Goal: Check status: Check status

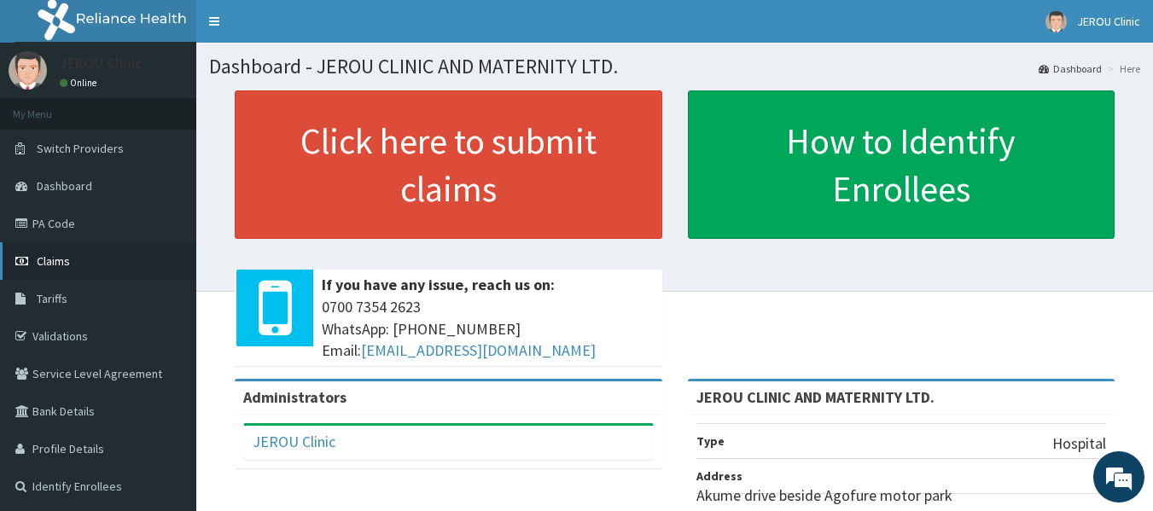
click at [75, 253] on link "Claims" at bounding box center [98, 261] width 196 height 38
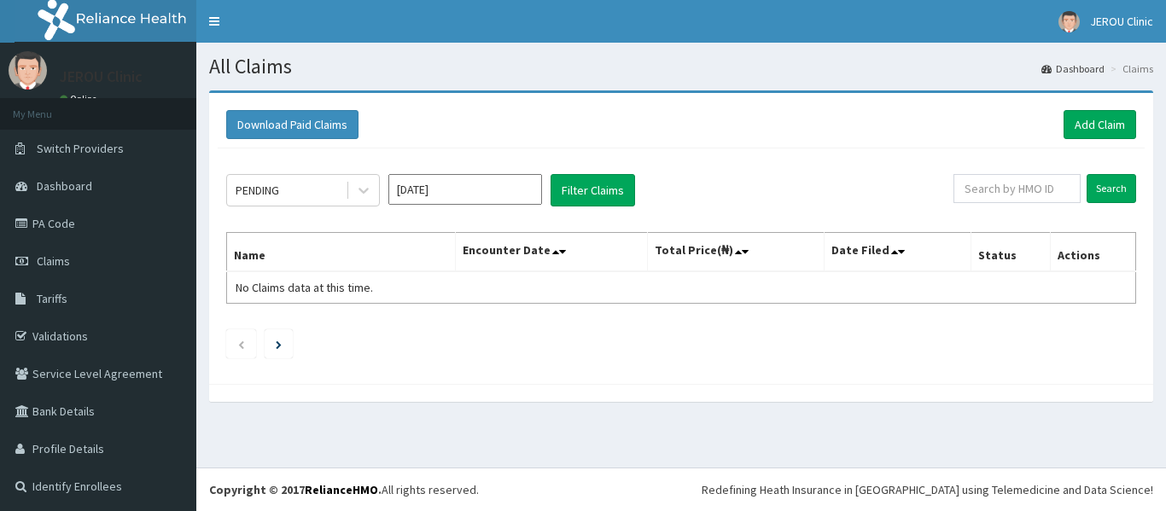
click at [472, 187] on input "[DATE]" at bounding box center [465, 189] width 154 height 31
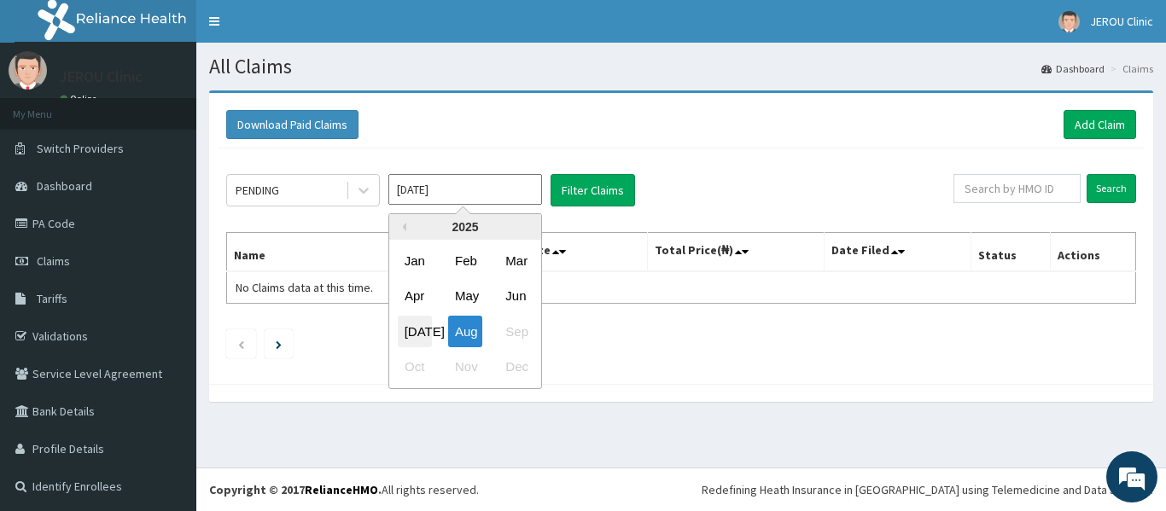
click at [416, 333] on div "[DATE]" at bounding box center [415, 332] width 34 height 32
type input "[DATE]"
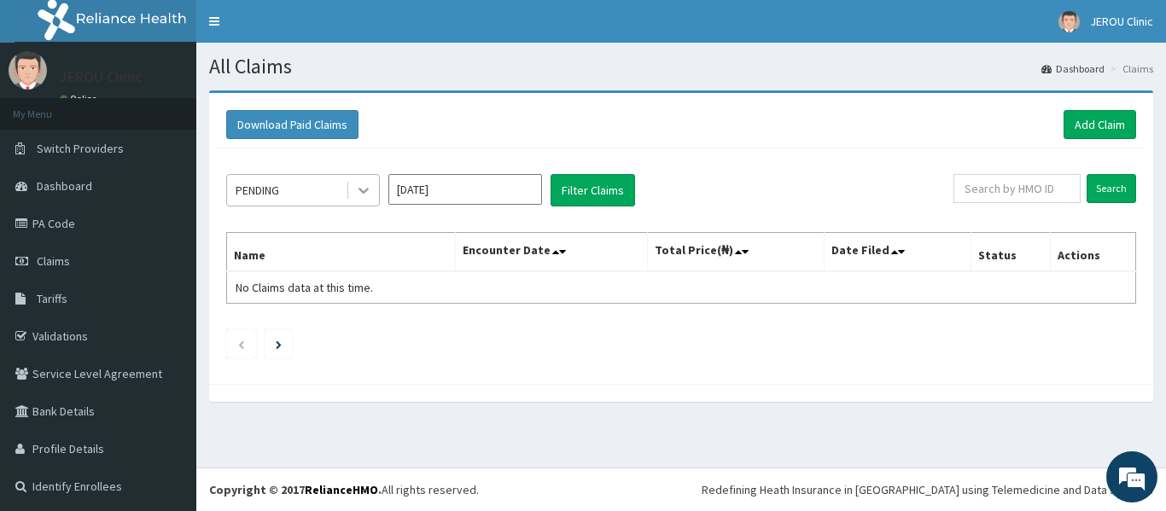
click at [358, 195] on icon at bounding box center [363, 190] width 17 height 17
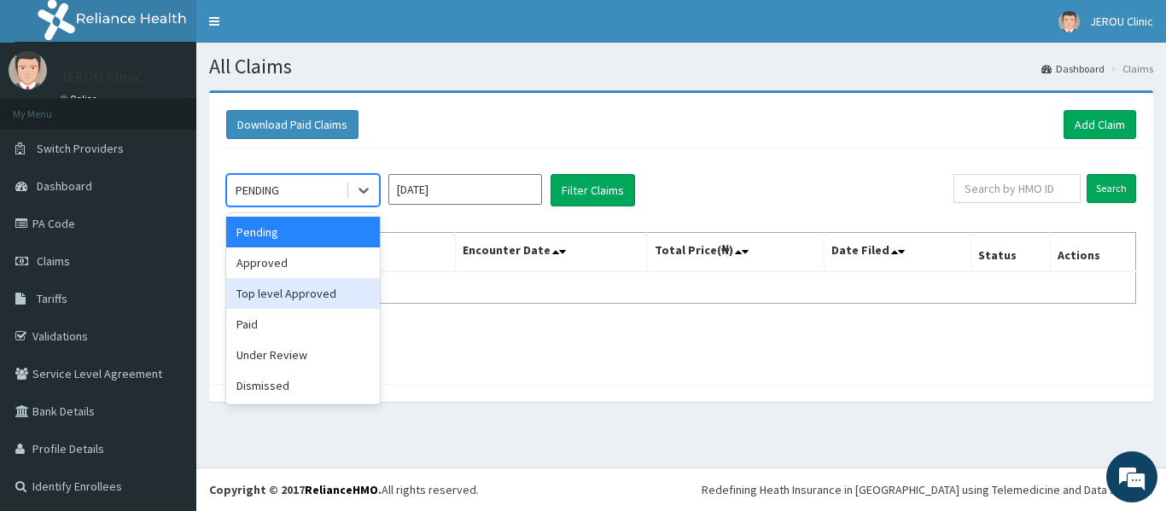
click at [337, 302] on div "Top level Approved" at bounding box center [303, 293] width 154 height 31
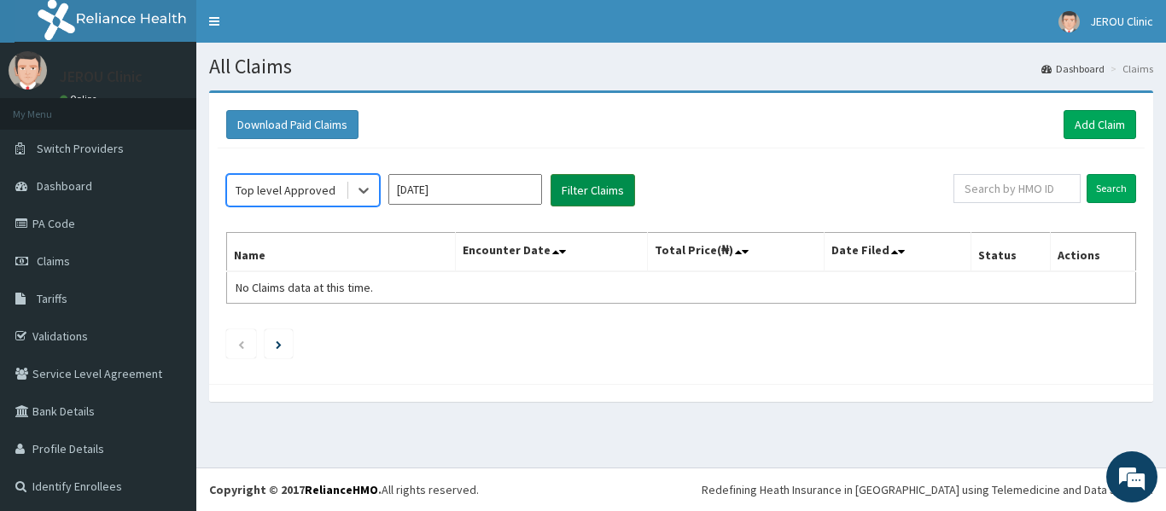
click at [591, 195] on button "Filter Claims" at bounding box center [592, 190] width 84 height 32
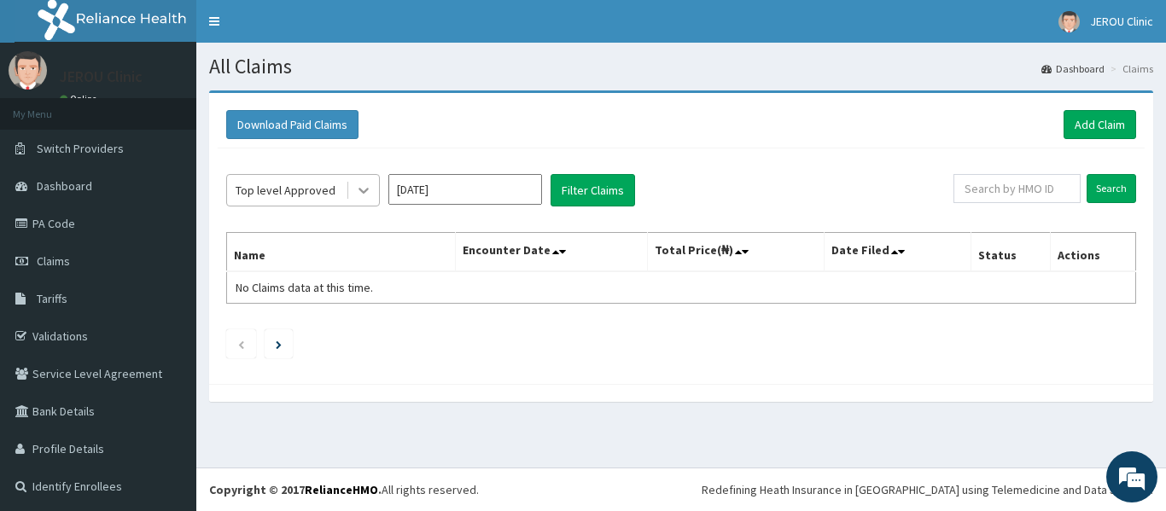
click at [363, 194] on icon at bounding box center [363, 190] width 17 height 17
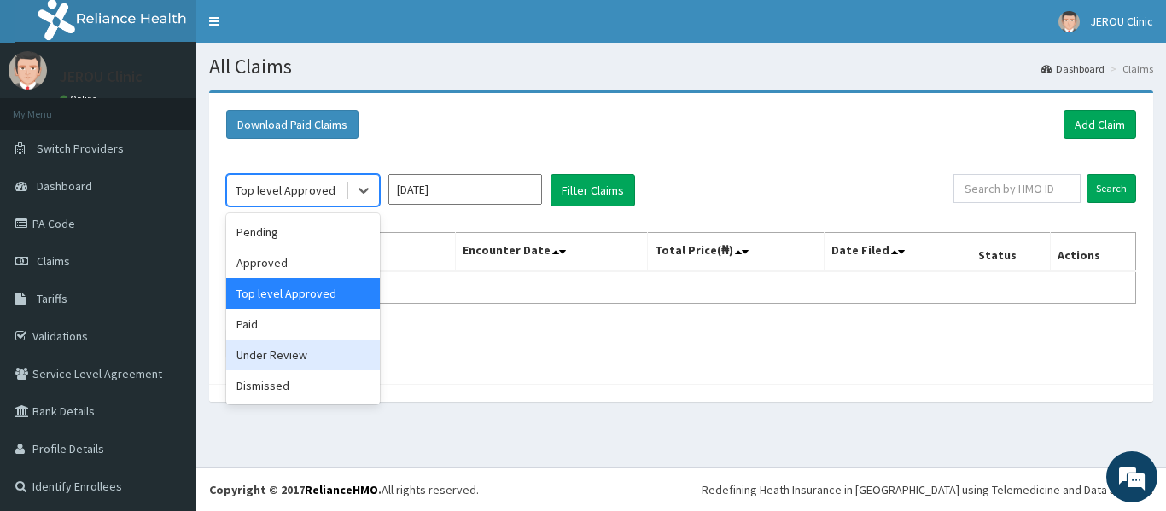
click at [310, 358] on div "Under Review" at bounding box center [303, 355] width 154 height 31
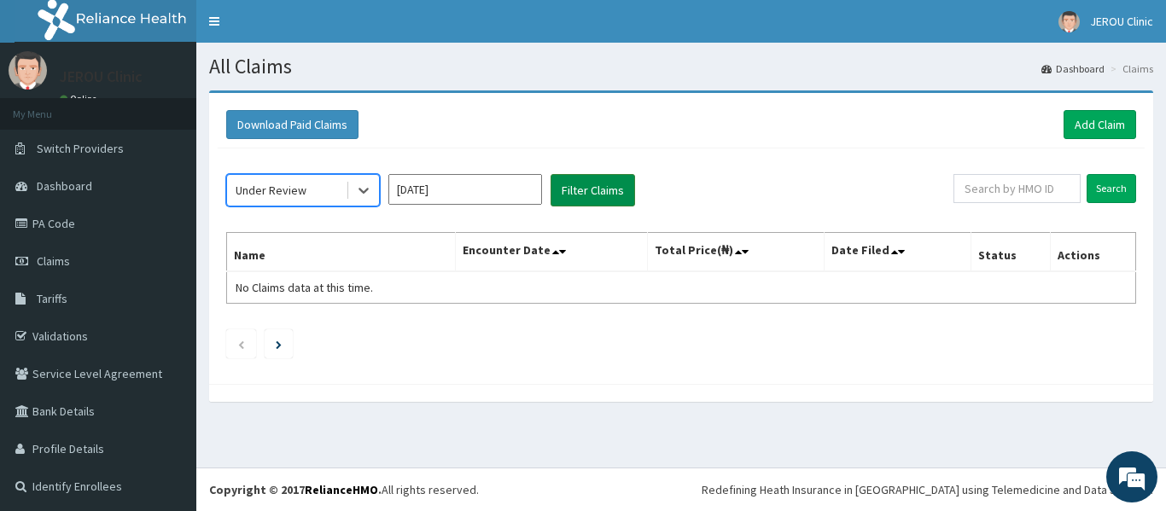
click at [585, 193] on button "Filter Claims" at bounding box center [592, 190] width 84 height 32
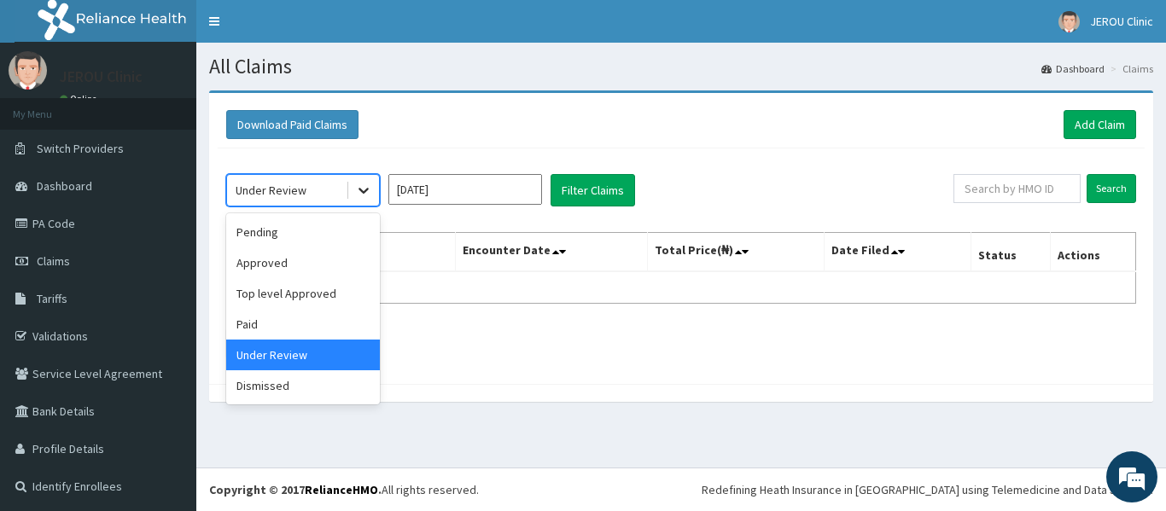
click at [378, 180] on div at bounding box center [363, 190] width 31 height 31
click at [292, 405] on div "Download Paid Claims Add Claim × Note you can only download claims within a max…" at bounding box center [680, 254] width 969 height 329
click at [358, 183] on icon at bounding box center [363, 190] width 17 height 17
click at [309, 375] on div "Dismissed" at bounding box center [303, 385] width 154 height 31
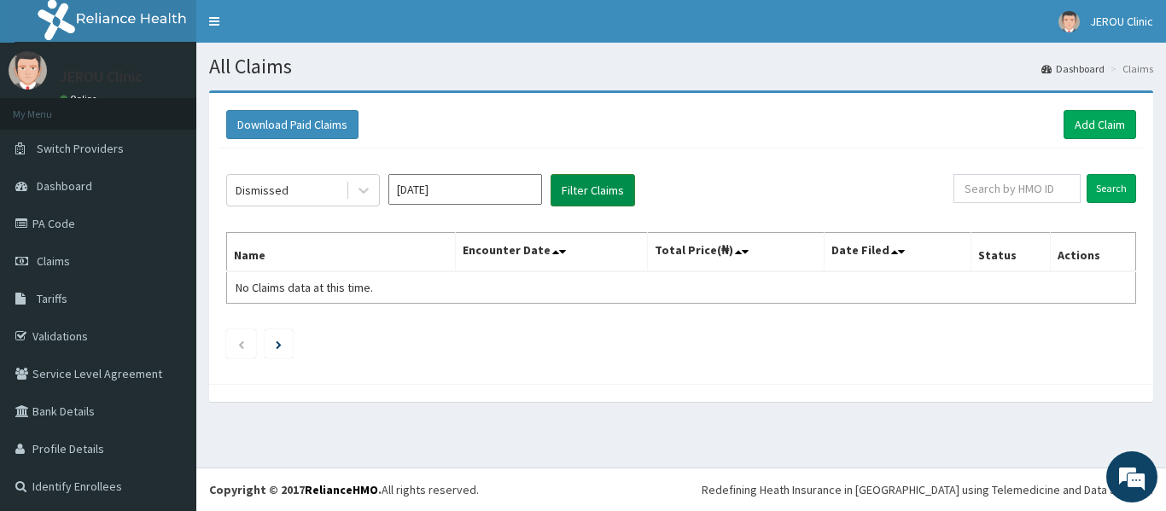
click at [592, 191] on button "Filter Claims" at bounding box center [592, 190] width 84 height 32
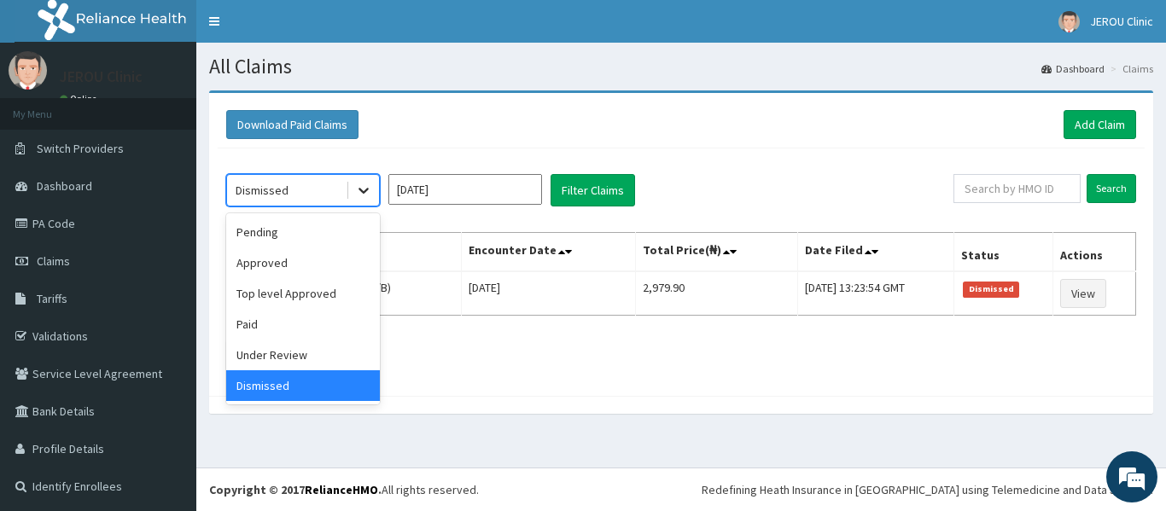
click at [358, 193] on icon at bounding box center [363, 190] width 17 height 17
click at [285, 265] on div "Approved" at bounding box center [303, 262] width 154 height 31
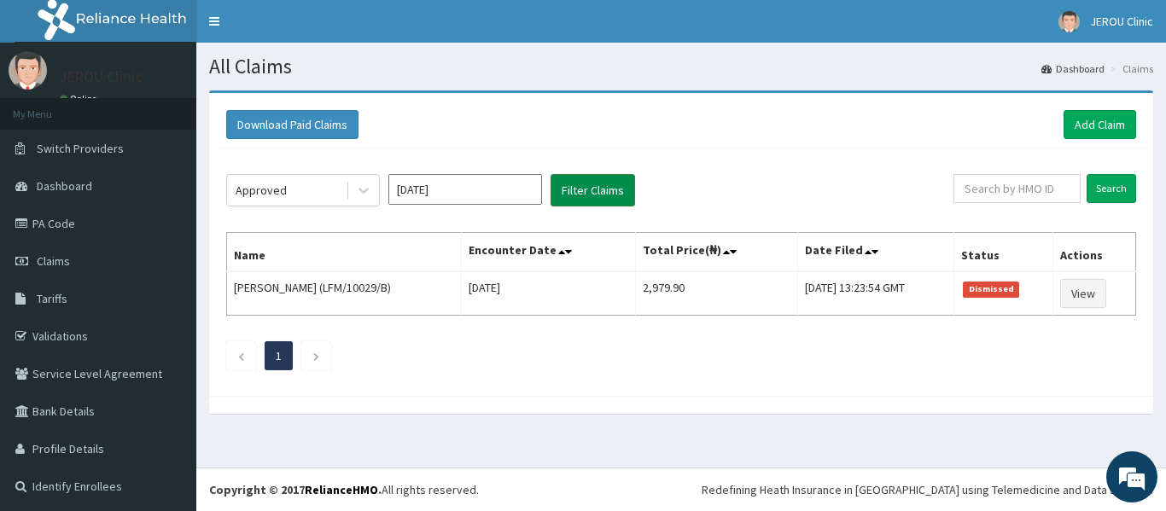
click at [596, 186] on button "Filter Claims" at bounding box center [592, 190] width 84 height 32
click at [358, 183] on icon at bounding box center [363, 190] width 17 height 17
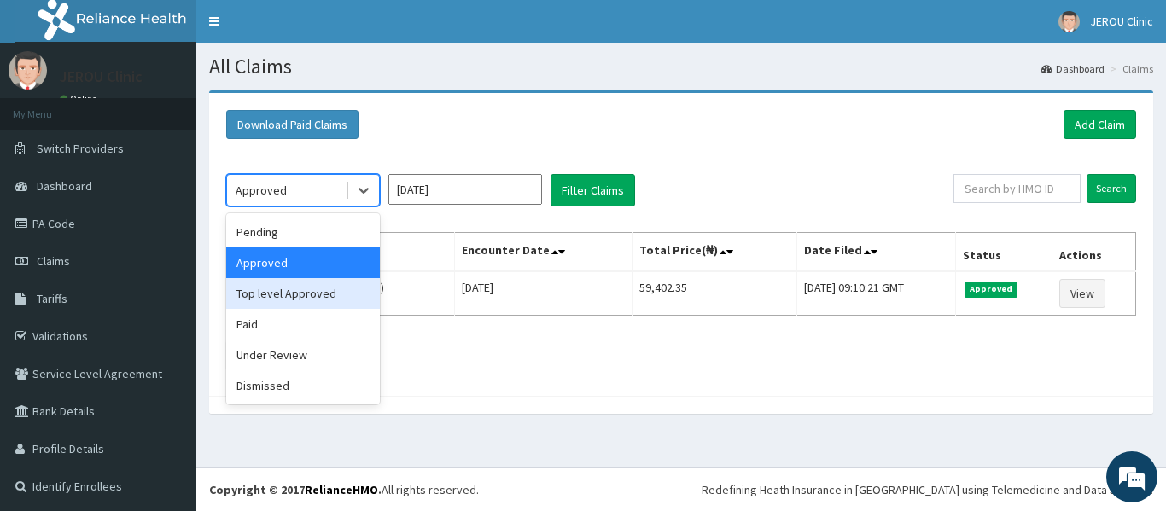
click at [316, 287] on div "Top level Approved" at bounding box center [303, 293] width 154 height 31
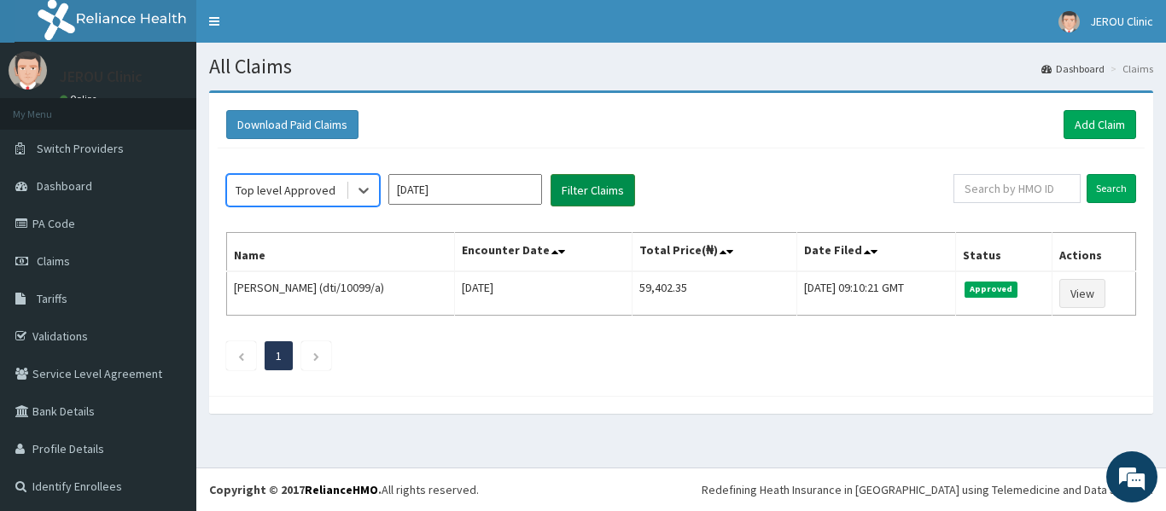
click at [596, 186] on button "Filter Claims" at bounding box center [592, 190] width 84 height 32
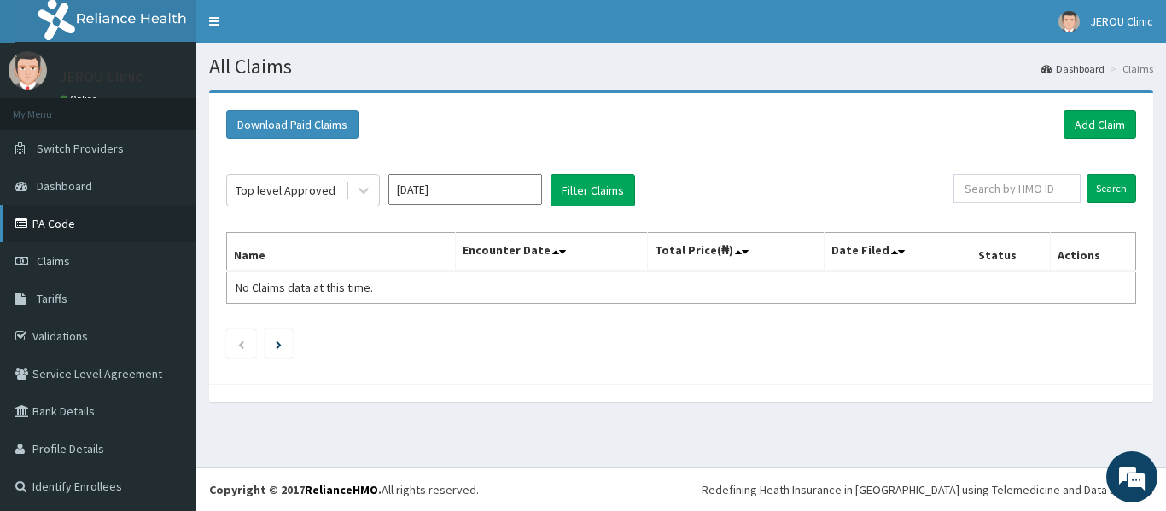
click at [57, 225] on link "PA Code" at bounding box center [98, 224] width 196 height 38
